Goal: Task Accomplishment & Management: Use online tool/utility

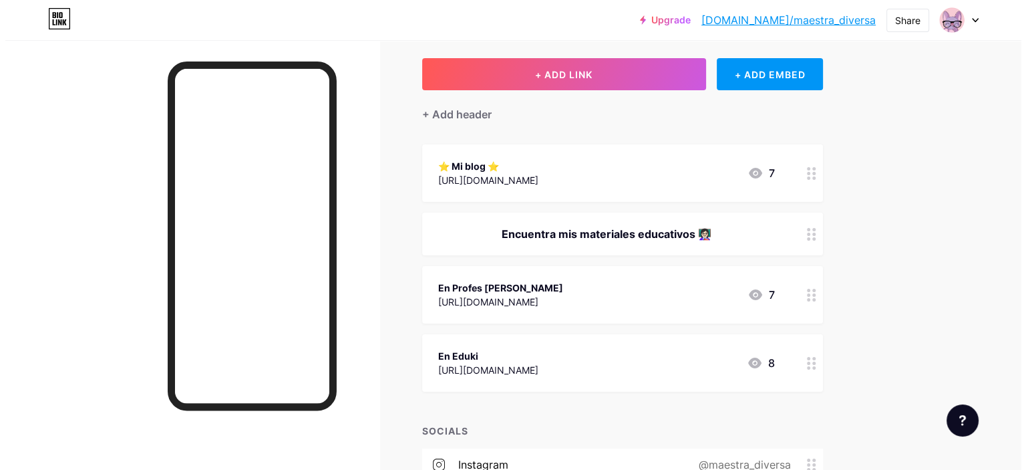
scroll to position [67, 0]
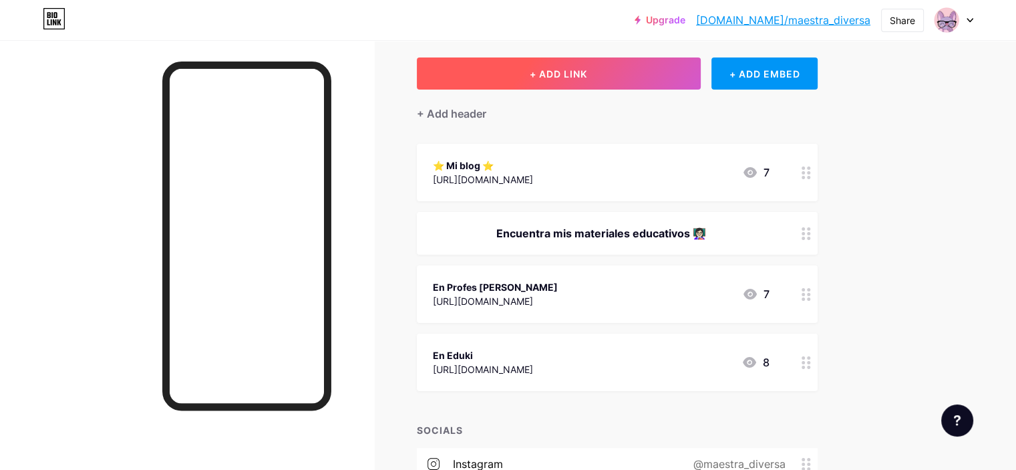
click at [610, 66] on button "+ ADD LINK" at bounding box center [559, 73] width 284 height 32
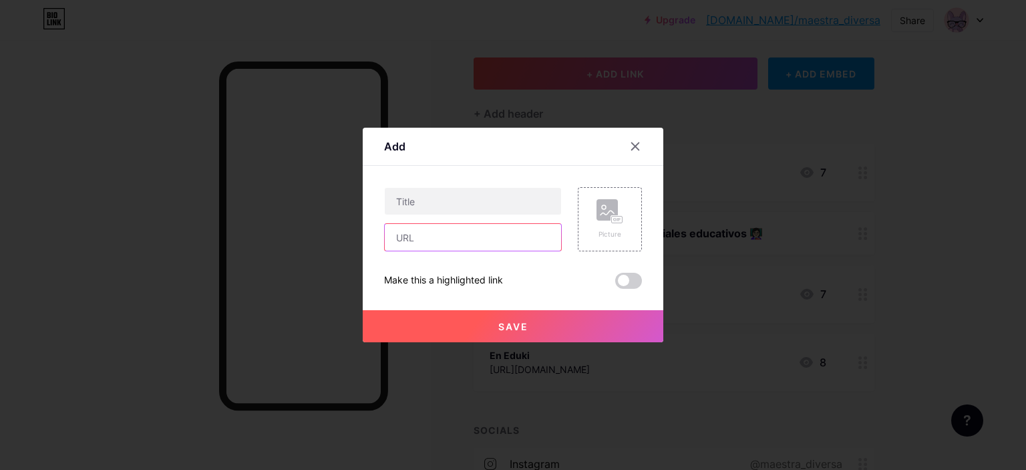
click at [425, 233] on input "text" at bounding box center [473, 237] width 176 height 27
click at [446, 196] on input "text" at bounding box center [473, 201] width 176 height 27
click at [430, 243] on input "text" at bounding box center [473, 237] width 176 height 27
paste input "[URL][DOMAIN_NAME]"
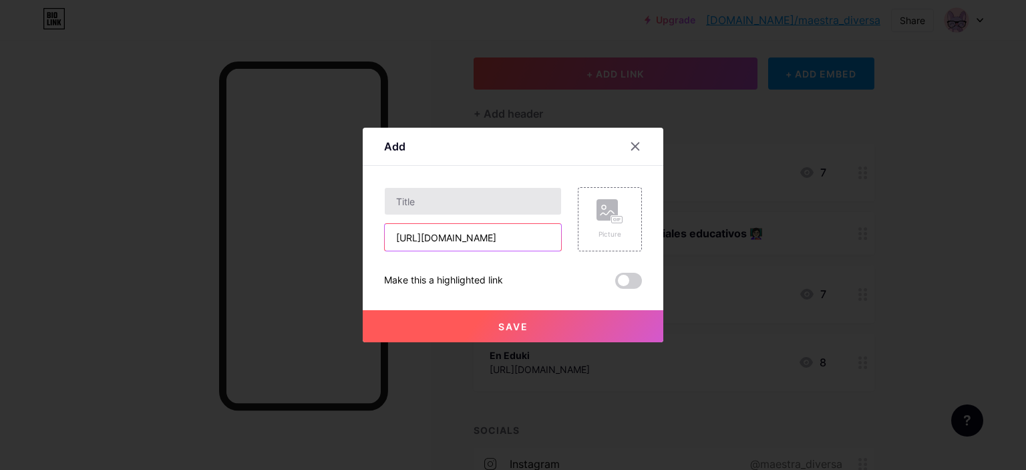
type input "[URL][DOMAIN_NAME]"
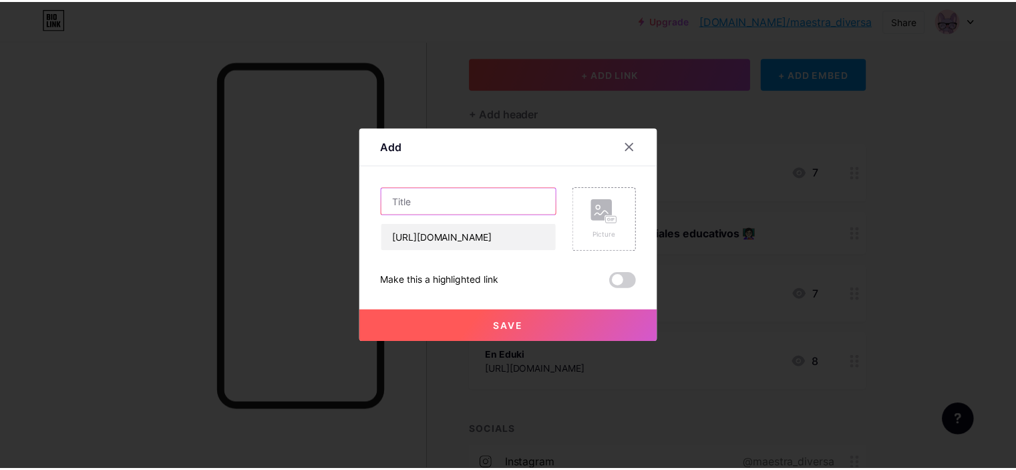
scroll to position [0, 0]
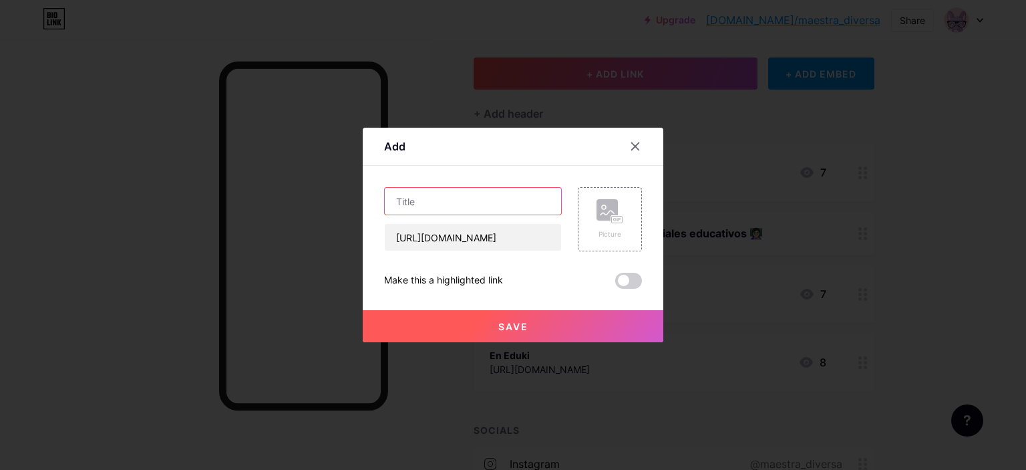
click at [453, 194] on input "text" at bounding box center [473, 201] width 176 height 27
type input "Mi Tienda"
click at [527, 327] on span "Save" at bounding box center [513, 326] width 30 height 11
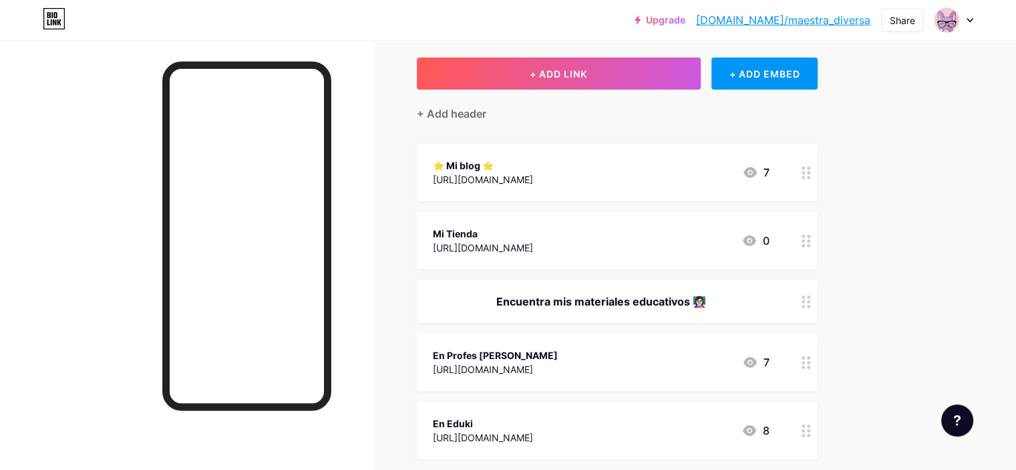
drag, startPoint x: 553, startPoint y: 225, endPoint x: 686, endPoint y: 257, distance: 136.1
click at [572, 299] on span "⭐ Mi blog ⭐ [URL][DOMAIN_NAME] 7 Mi Tienda [URL][DOMAIN_NAME] 0 Encuentra mis m…" at bounding box center [617, 301] width 401 height 315
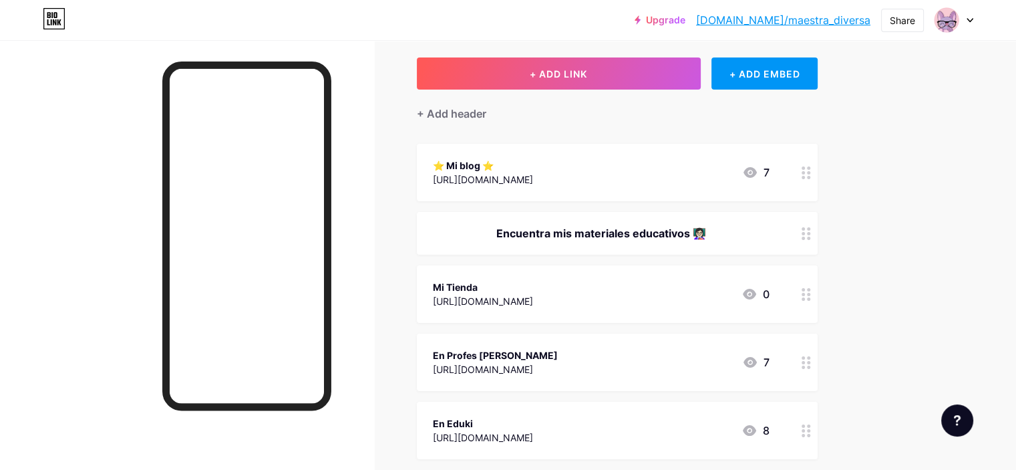
click at [811, 291] on icon at bounding box center [806, 294] width 9 height 13
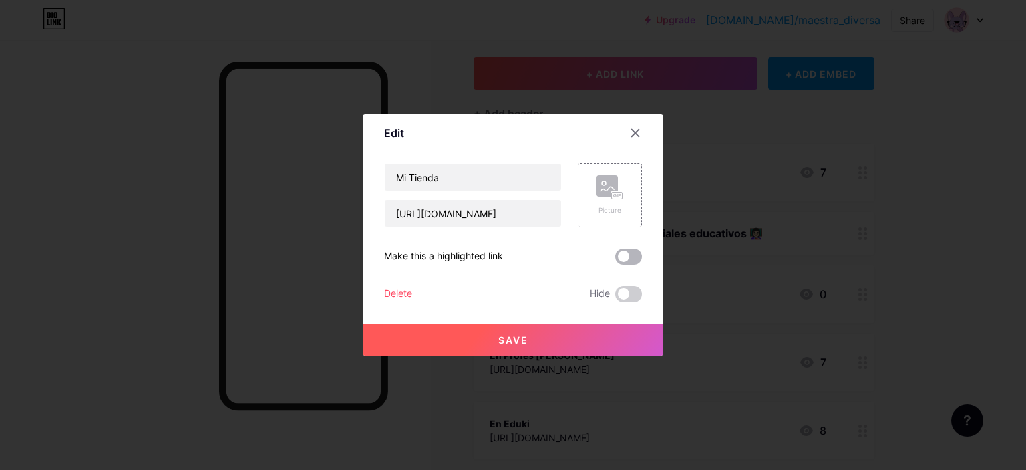
click at [634, 259] on span at bounding box center [628, 257] width 27 height 16
click at [615, 260] on input "checkbox" at bounding box center [615, 260] width 0 height 0
click at [589, 334] on button "Save" at bounding box center [513, 339] width 301 height 32
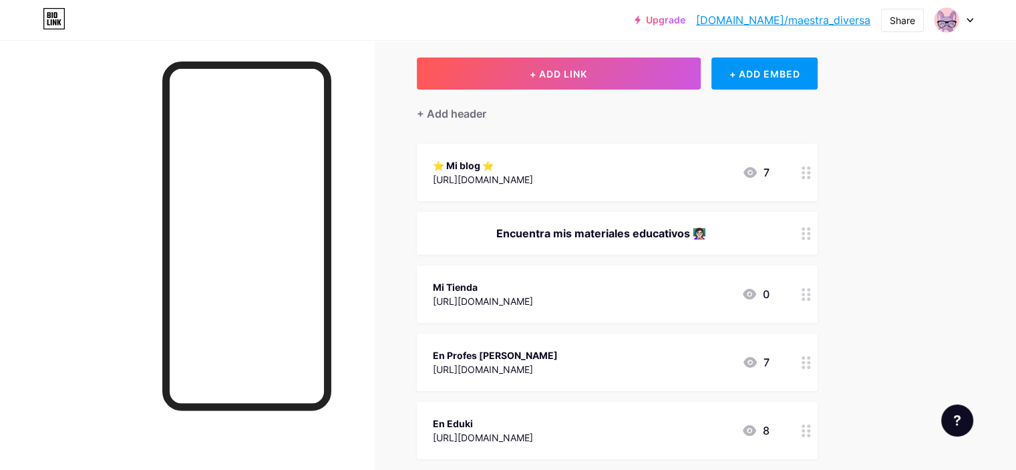
click at [811, 294] on icon at bounding box center [806, 294] width 9 height 13
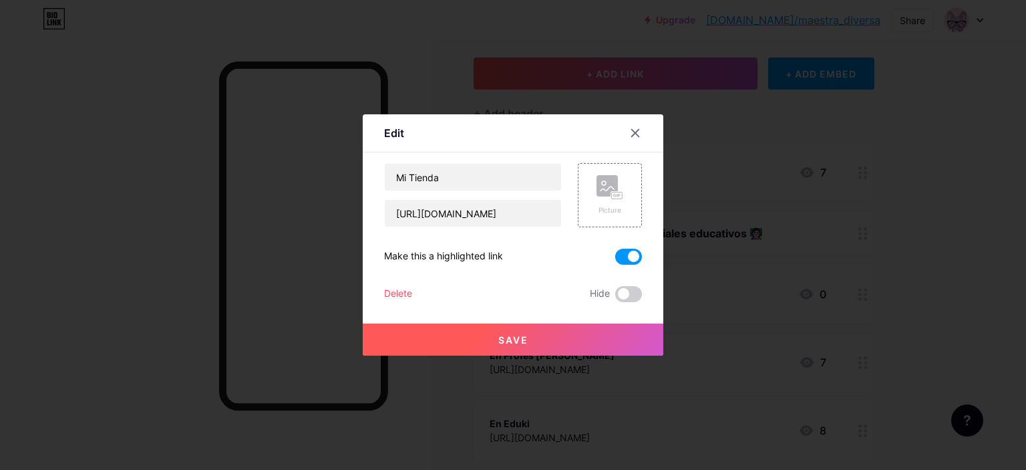
click at [631, 254] on span at bounding box center [628, 257] width 27 height 16
click at [615, 260] on input "checkbox" at bounding box center [615, 260] width 0 height 0
click at [529, 333] on button "Save" at bounding box center [513, 339] width 301 height 32
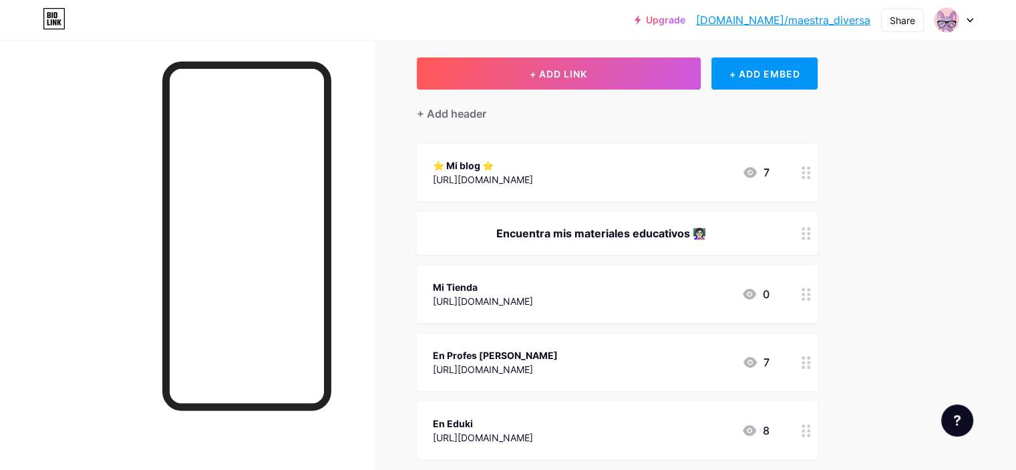
click at [818, 177] on div at bounding box center [806, 172] width 23 height 57
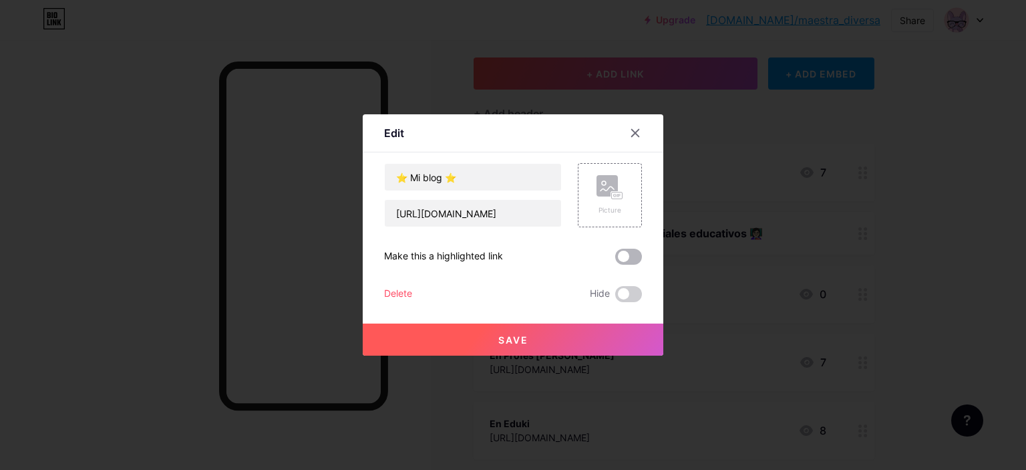
click at [617, 252] on span at bounding box center [628, 257] width 27 height 16
click at [615, 260] on input "checkbox" at bounding box center [615, 260] width 0 height 0
click at [539, 339] on button "Save" at bounding box center [513, 339] width 301 height 32
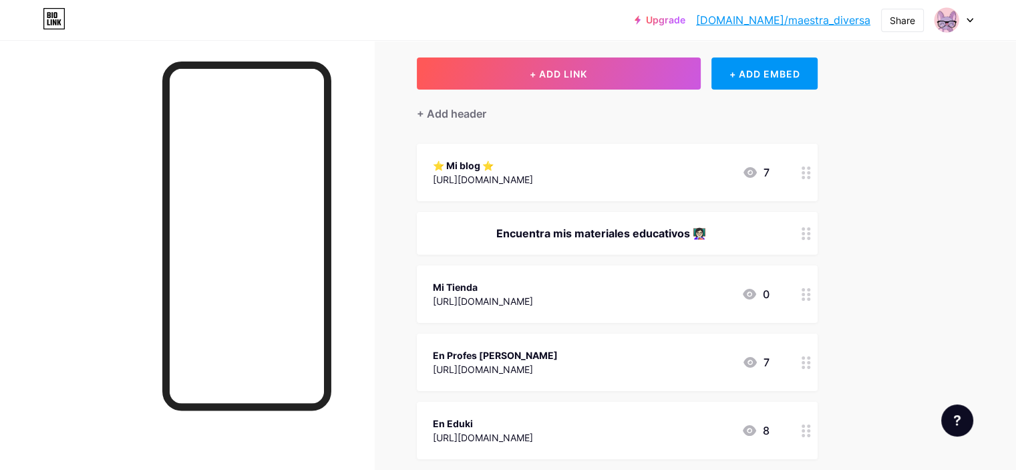
click at [818, 160] on div at bounding box center [806, 172] width 23 height 57
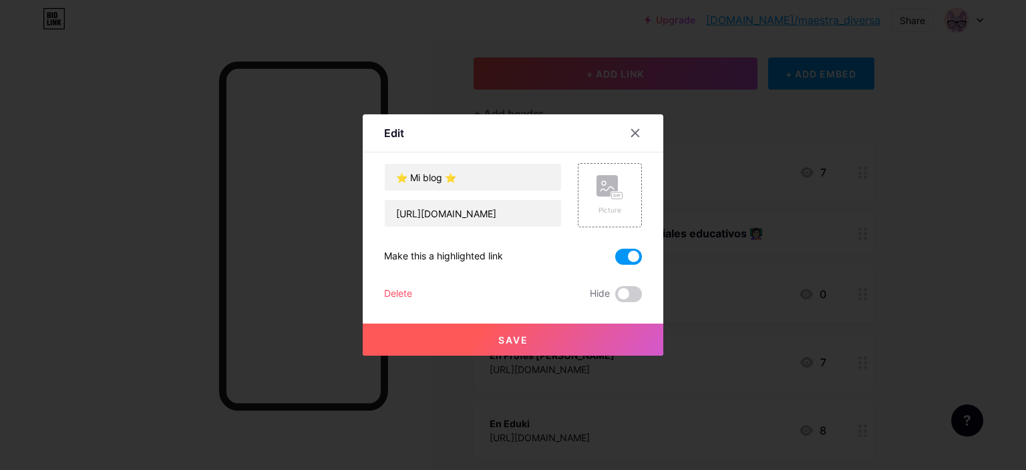
click at [630, 257] on span at bounding box center [628, 257] width 27 height 16
click at [615, 260] on input "checkbox" at bounding box center [615, 260] width 0 height 0
click at [569, 340] on button "Save" at bounding box center [513, 339] width 301 height 32
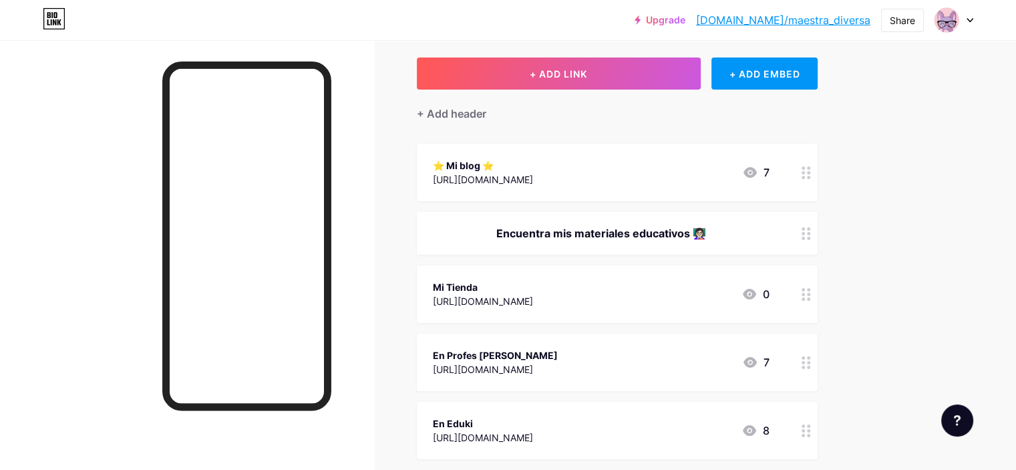
click at [811, 288] on icon at bounding box center [806, 294] width 9 height 13
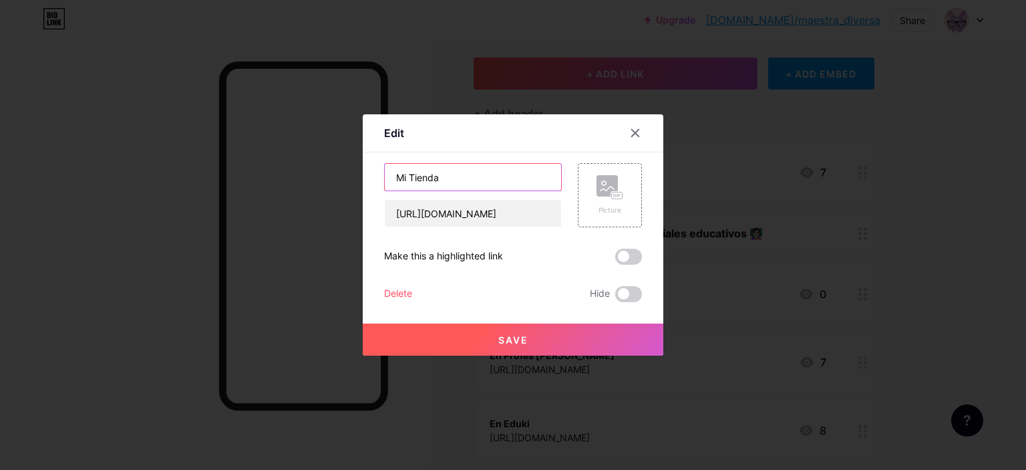
click at [473, 182] on input "Mi Tienda" at bounding box center [473, 177] width 176 height 27
type input "Mi Tienda Ko-fi"
click at [502, 334] on span "Save" at bounding box center [513, 339] width 30 height 11
